Goal: Find contact information: Find contact information

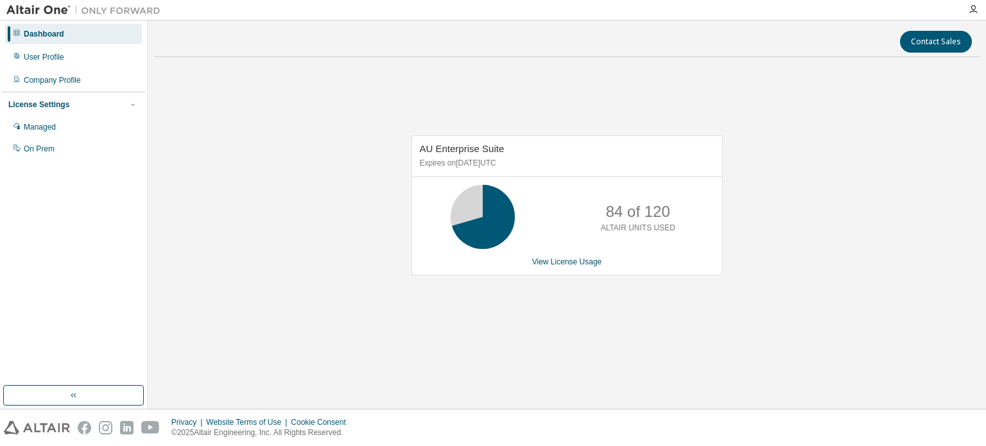
click at [330, 114] on div "AU Enterprise Suite Expires on [DATE] UTC 84 of 120 ALTAIR UNITS USED View Lice…" at bounding box center [567, 212] width 826 height 290
click at [178, 66] on div "Contact Sales AU Enterprise Suite Expires on December 26, 2025 UTC 84 of 120 AL…" at bounding box center [567, 215] width 826 height 376
